Goal: Task Accomplishment & Management: Use online tool/utility

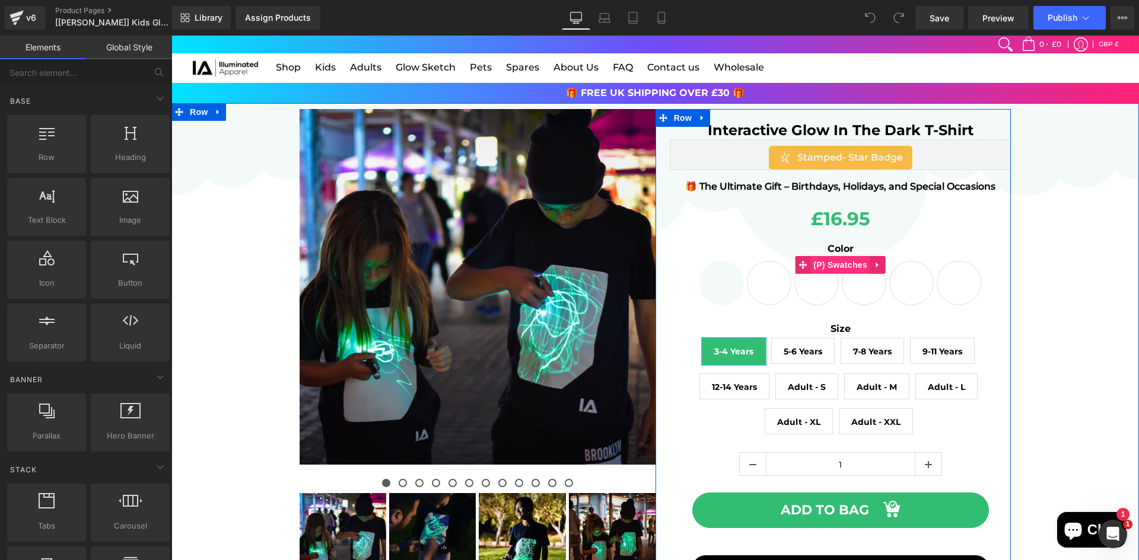
click at [838, 263] on span "(P) Swatches" at bounding box center [840, 265] width 60 height 18
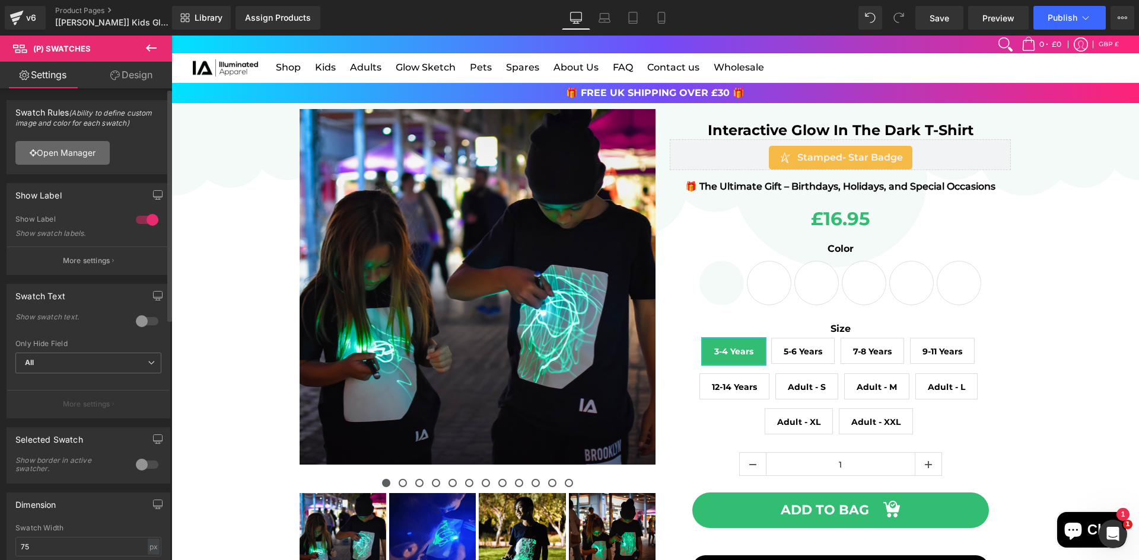
click at [84, 152] on link "Open Manager" at bounding box center [62, 153] width 94 height 24
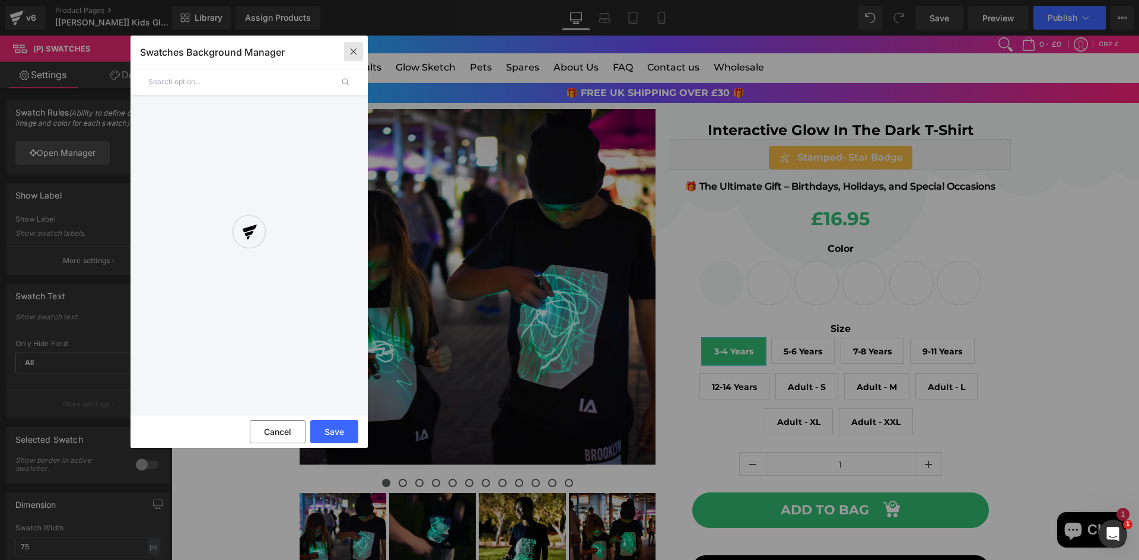
click at [351, 55] on icon "button" at bounding box center [353, 51] width 9 height 9
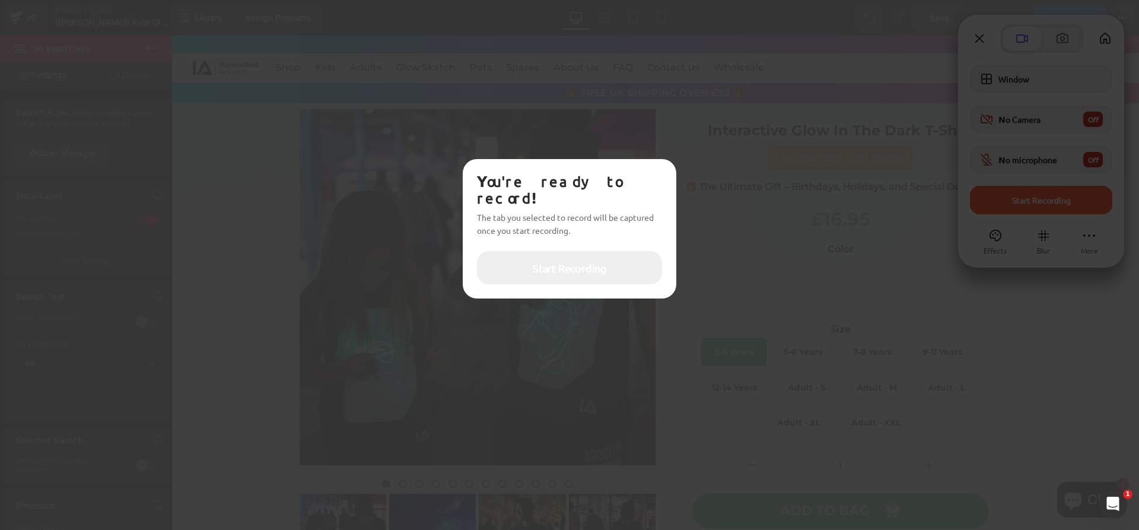
click at [633, 251] on button "Start Recording" at bounding box center [569, 267] width 185 height 33
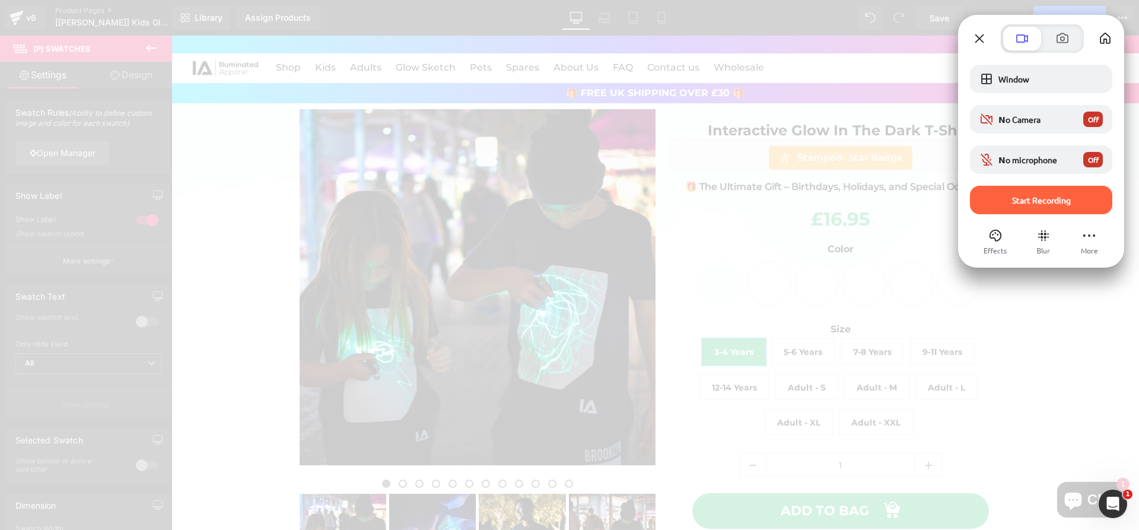
click at [681, 260] on div at bounding box center [569, 265] width 1139 height 530
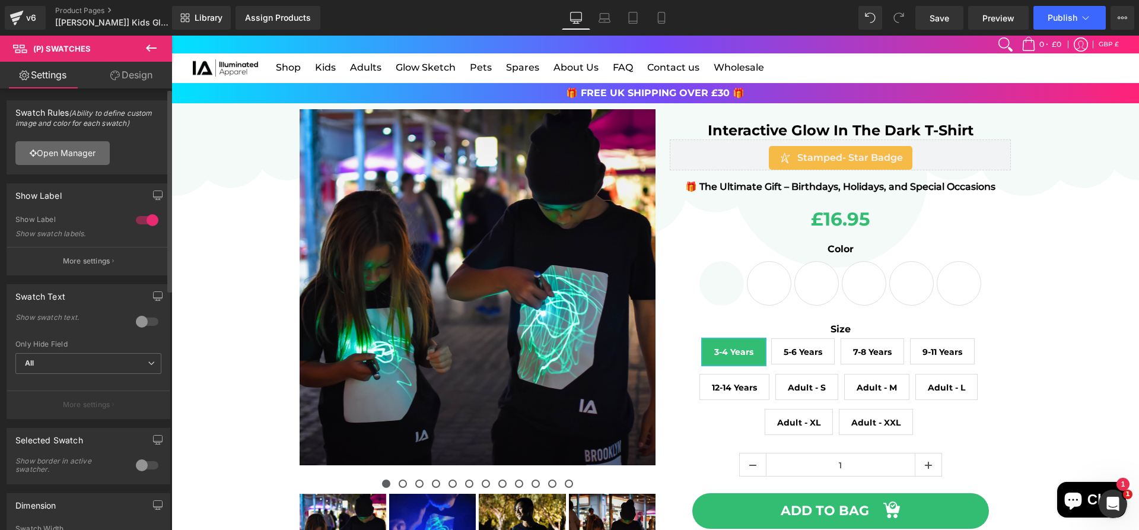
click at [91, 151] on link "Open Manager" at bounding box center [62, 153] width 94 height 24
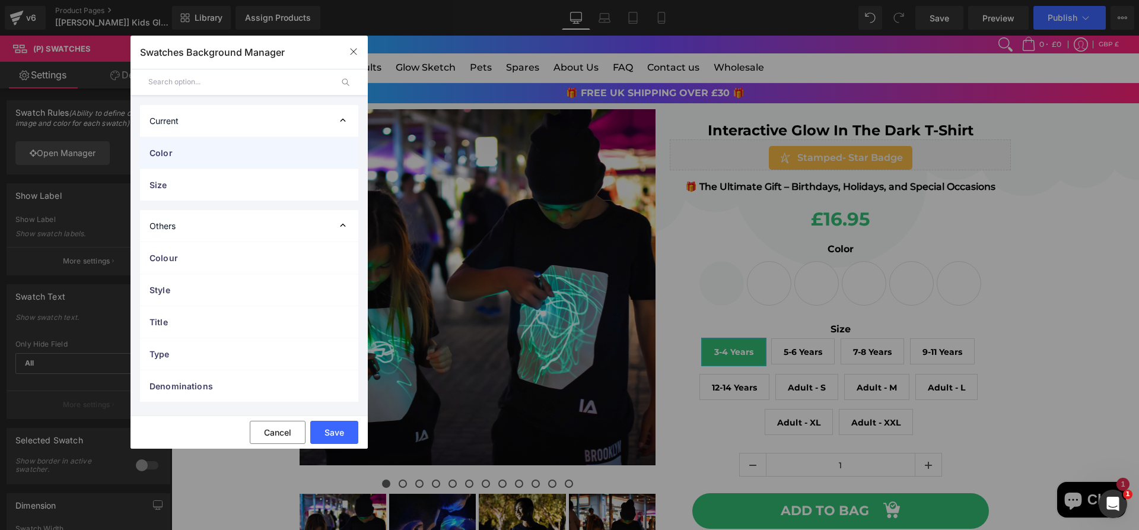
click at [214, 160] on div "Color" at bounding box center [249, 152] width 218 height 31
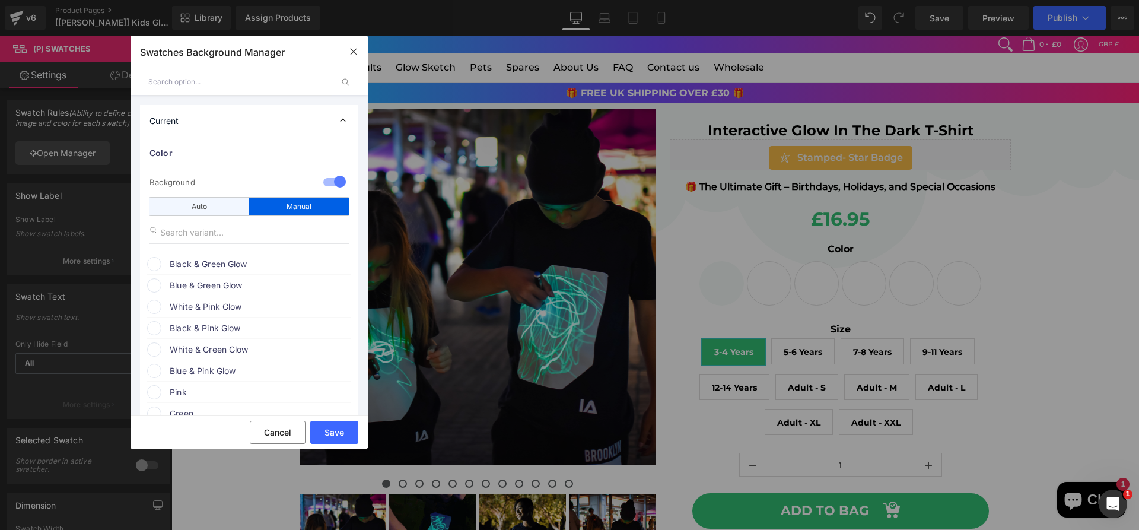
click at [227, 203] on div "Auto" at bounding box center [199, 207] width 100 height 18
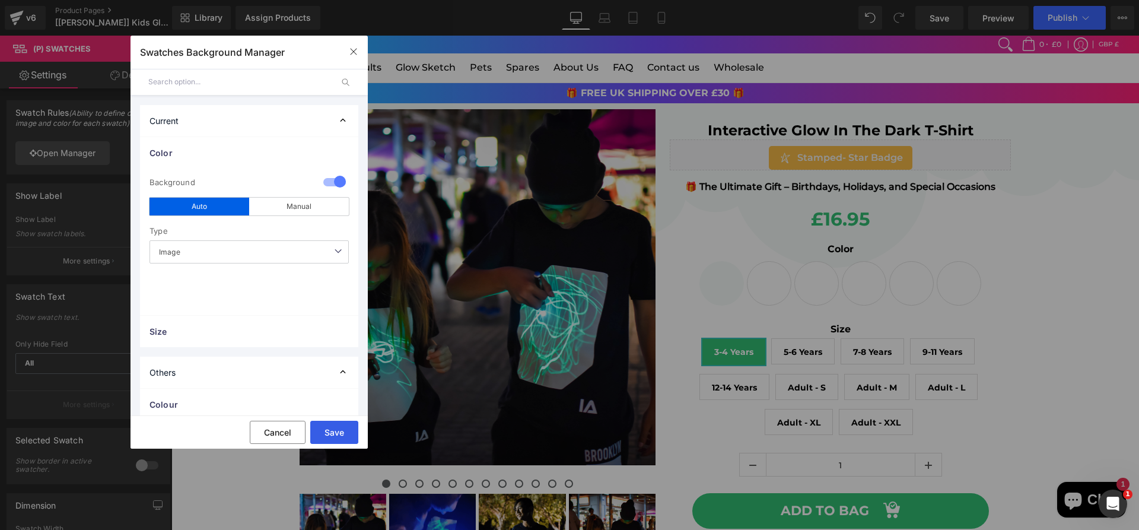
click at [342, 429] on button "Save" at bounding box center [334, 432] width 48 height 23
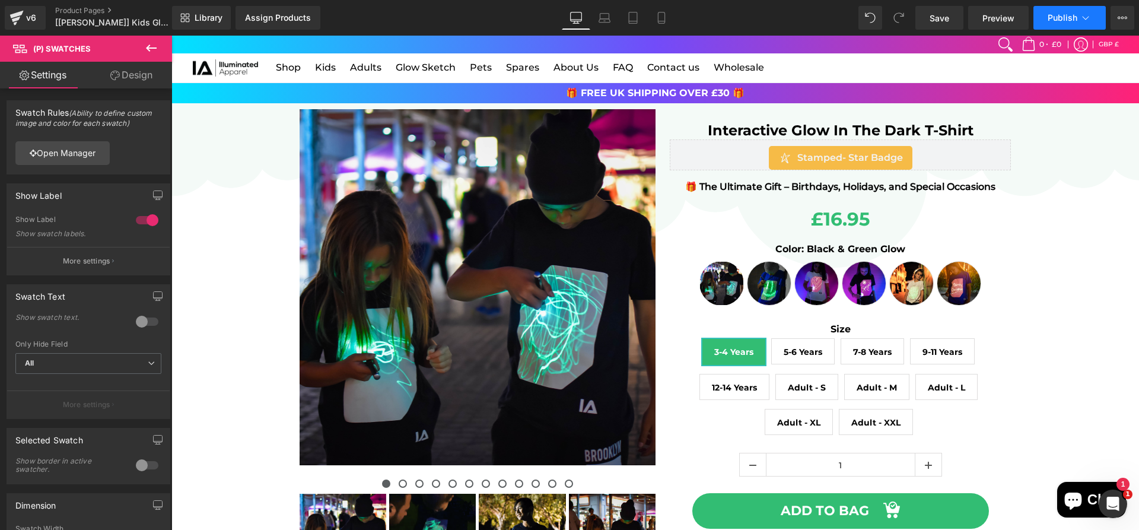
click at [1061, 28] on button "Publish" at bounding box center [1069, 18] width 72 height 24
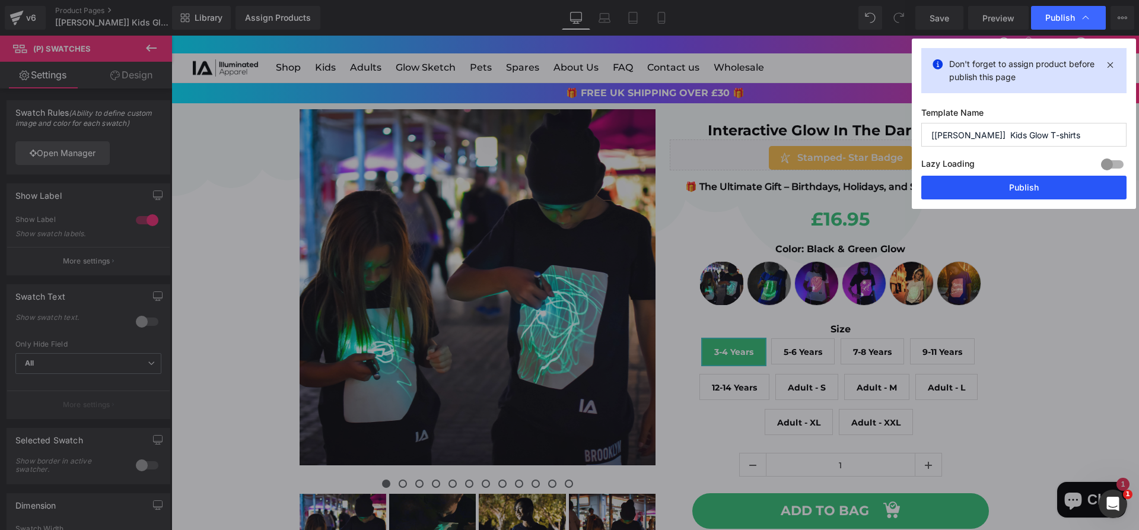
click at [989, 190] on button "Publish" at bounding box center [1023, 188] width 205 height 24
